Goal: Find specific page/section: Find specific page/section

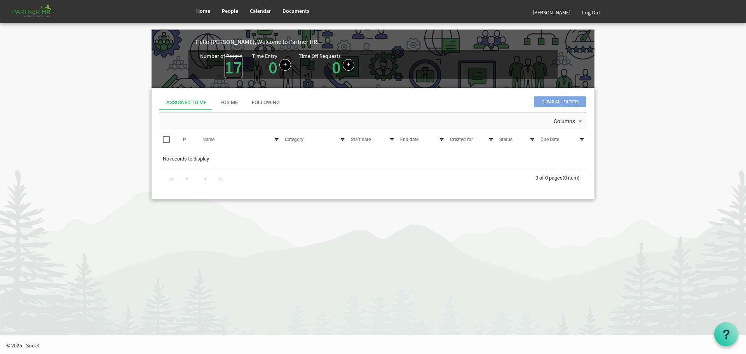
click at [228, 65] on link "17" at bounding box center [234, 67] width 18 height 22
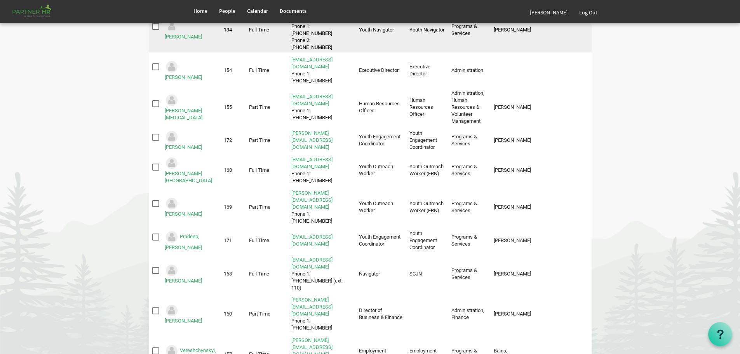
scroll to position [340, 0]
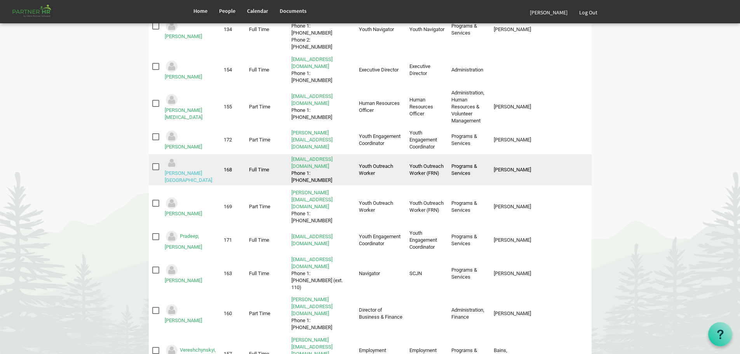
click at [197, 170] on link "Mills, Emmalee" at bounding box center [188, 176] width 47 height 13
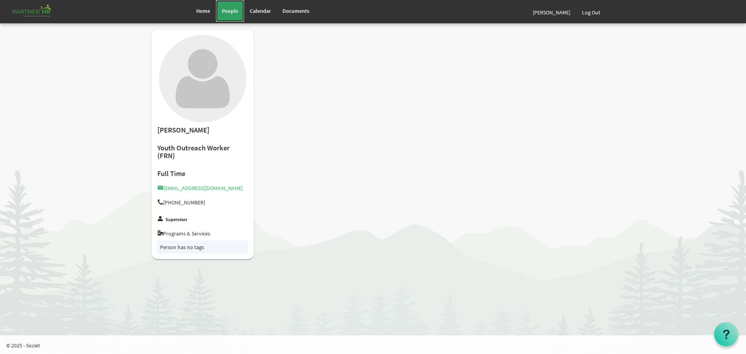
click at [230, 10] on span "People" at bounding box center [230, 10] width 16 height 7
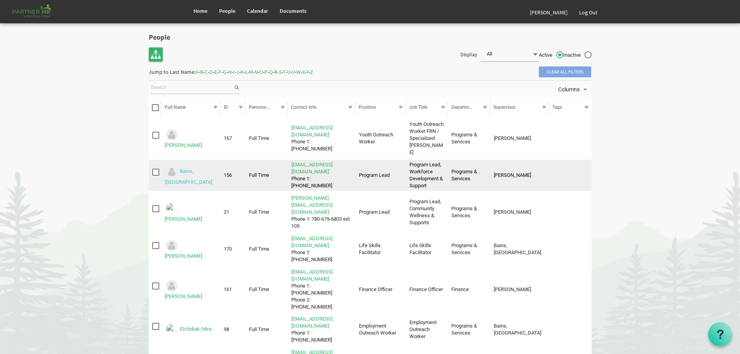
click at [195, 169] on link "Bains, [GEOGRAPHIC_DATA]" at bounding box center [188, 177] width 47 height 17
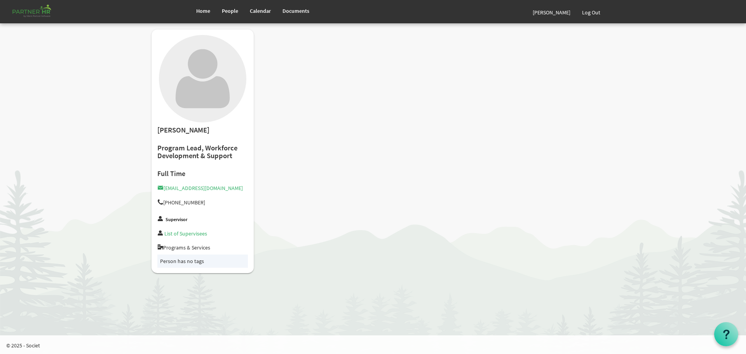
click at [385, 169] on div "Anchilla Bains Program Lead, Workforce Development & Support Full Time anchilla…" at bounding box center [373, 155] width 455 height 251
click at [385, 170] on div "Anchilla Bains Program Lead, Workforce Development & Support Full Time anchilla…" at bounding box center [373, 155] width 455 height 251
click at [591, 10] on link "Log Out" at bounding box center [591, 13] width 30 height 22
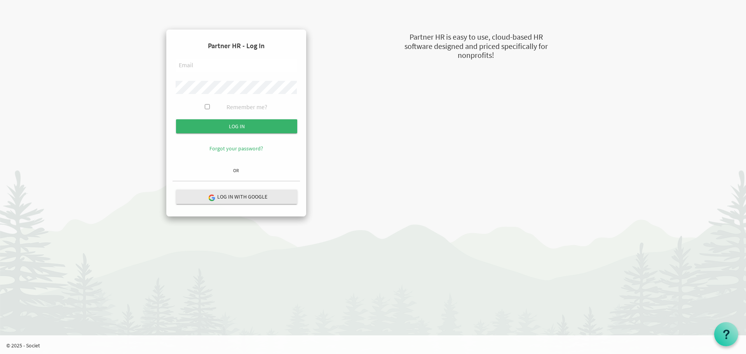
click at [200, 64] on input "text" at bounding box center [236, 65] width 121 height 13
type input "[EMAIL_ADDRESS][DOMAIN_NAME]"
click at [176, 119] on input "Log in" at bounding box center [236, 126] width 121 height 14
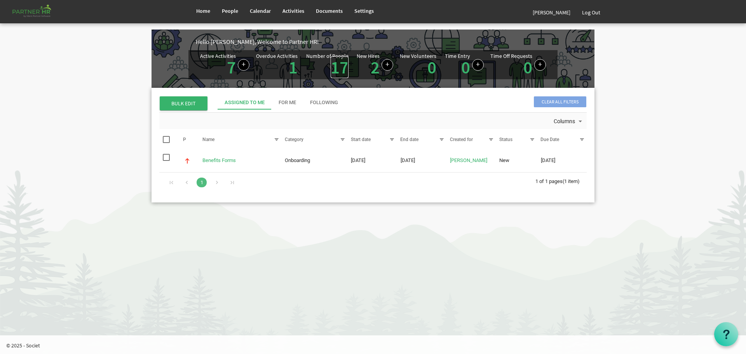
click at [337, 66] on link "17" at bounding box center [340, 67] width 18 height 22
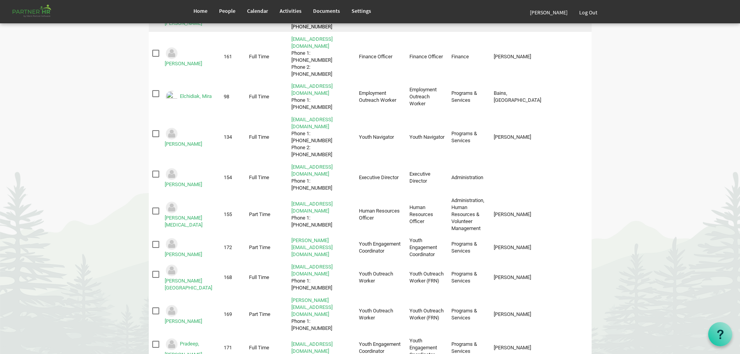
scroll to position [233, 0]
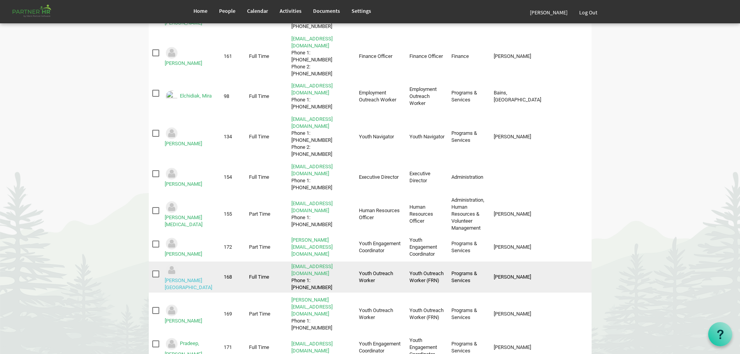
click at [196, 277] on link "[PERSON_NAME][GEOGRAPHIC_DATA]" at bounding box center [188, 283] width 47 height 13
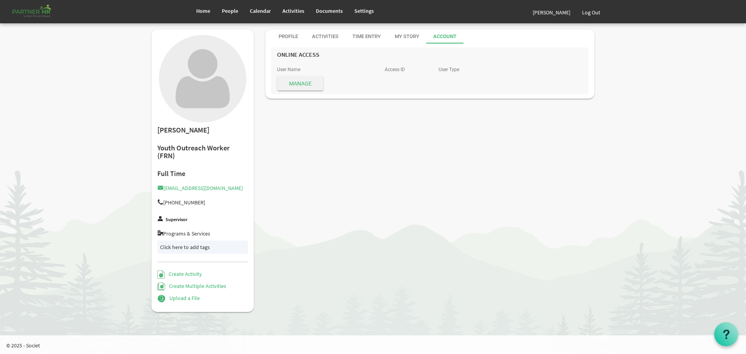
click at [294, 79] on span "Manage" at bounding box center [300, 84] width 46 height 14
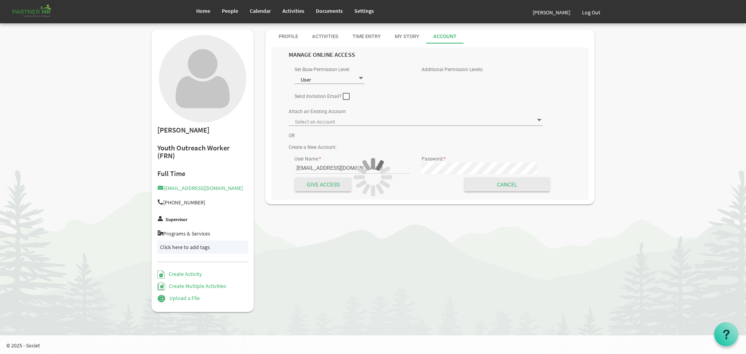
type input "Mills, Emmalee - emmaleem@theopendoors.ca ID: 22143"
